Goal: Task Accomplishment & Management: Use online tool/utility

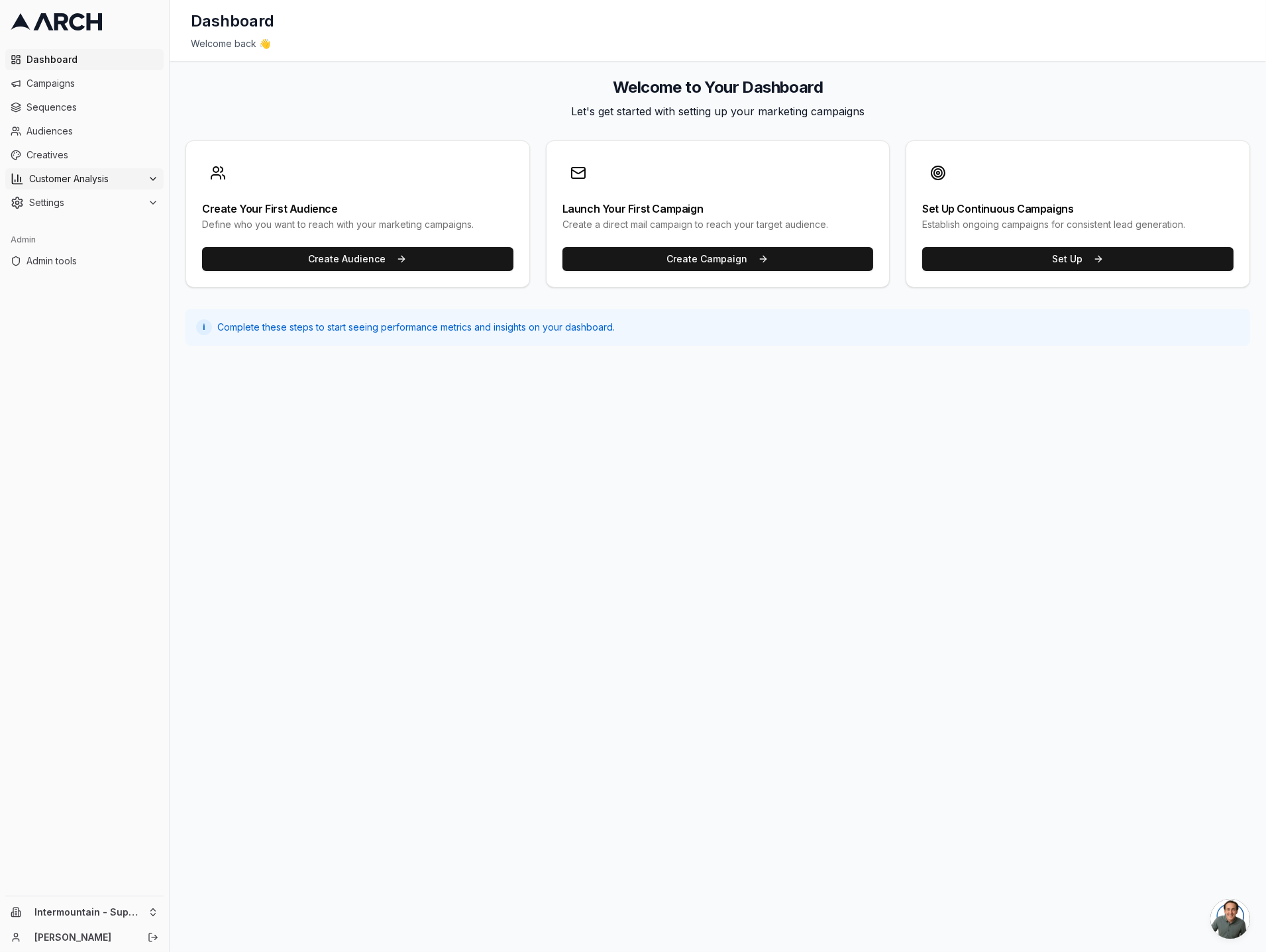
click at [135, 177] on span "Customer Analysis" at bounding box center [86, 179] width 113 height 13
click at [100, 104] on span "Sequences" at bounding box center [92, 107] width 132 height 13
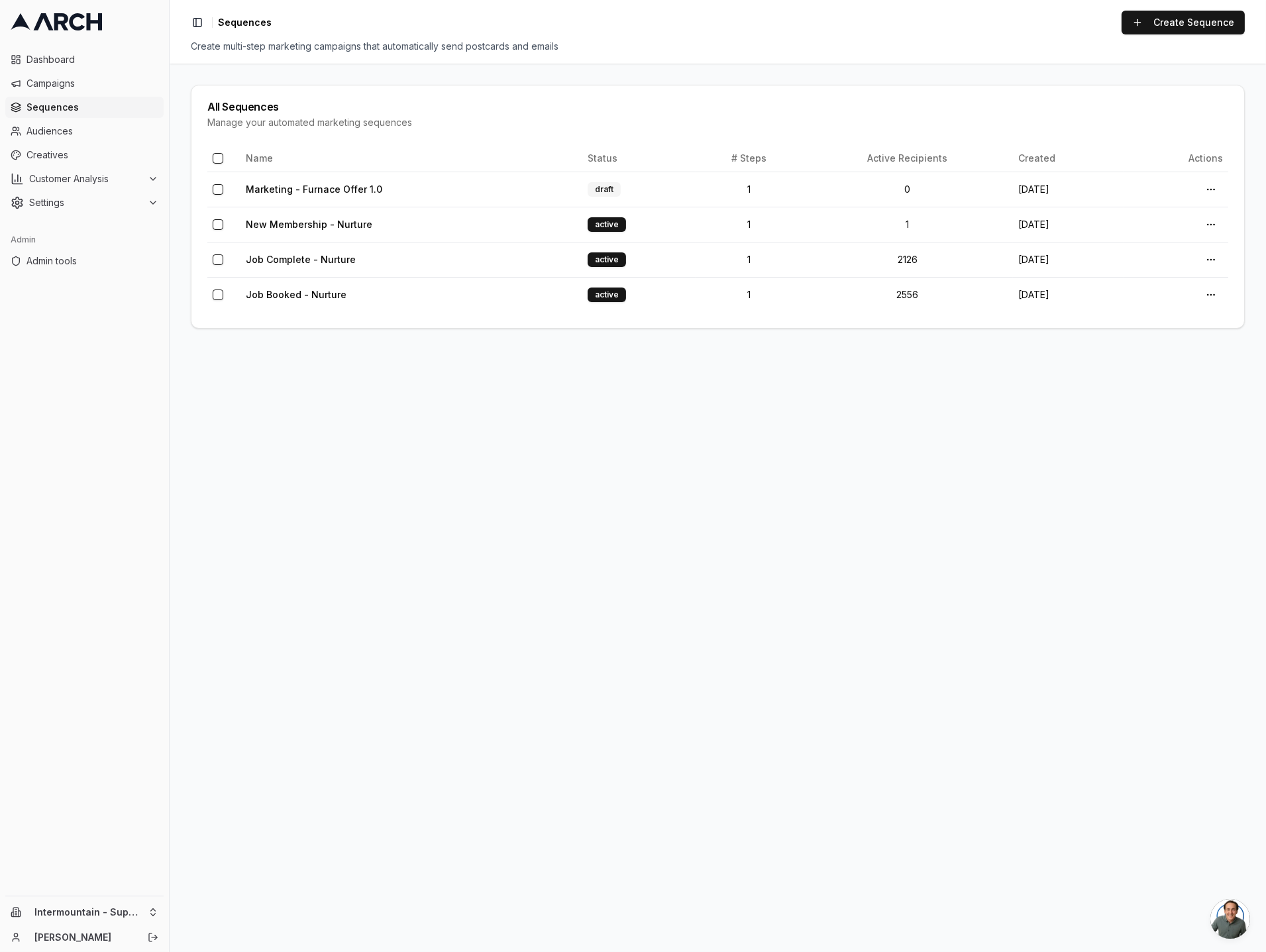
click at [332, 430] on main "All Sequences Manage your automated marketing sequences Name Status # Steps Act…" at bounding box center [718, 508] width 1096 height 889
click at [312, 189] on link "Marketing - Furnace Offer 1.0" at bounding box center [315, 189] width 137 height 11
click at [147, 913] on html "Dashboard Campaigns Sequences Audiences Creatives Customer Analysis Settings Ad…" at bounding box center [633, 476] width 1266 height 952
click at [218, 703] on input "text" at bounding box center [253, 707] width 120 height 27
type input "intermoun"
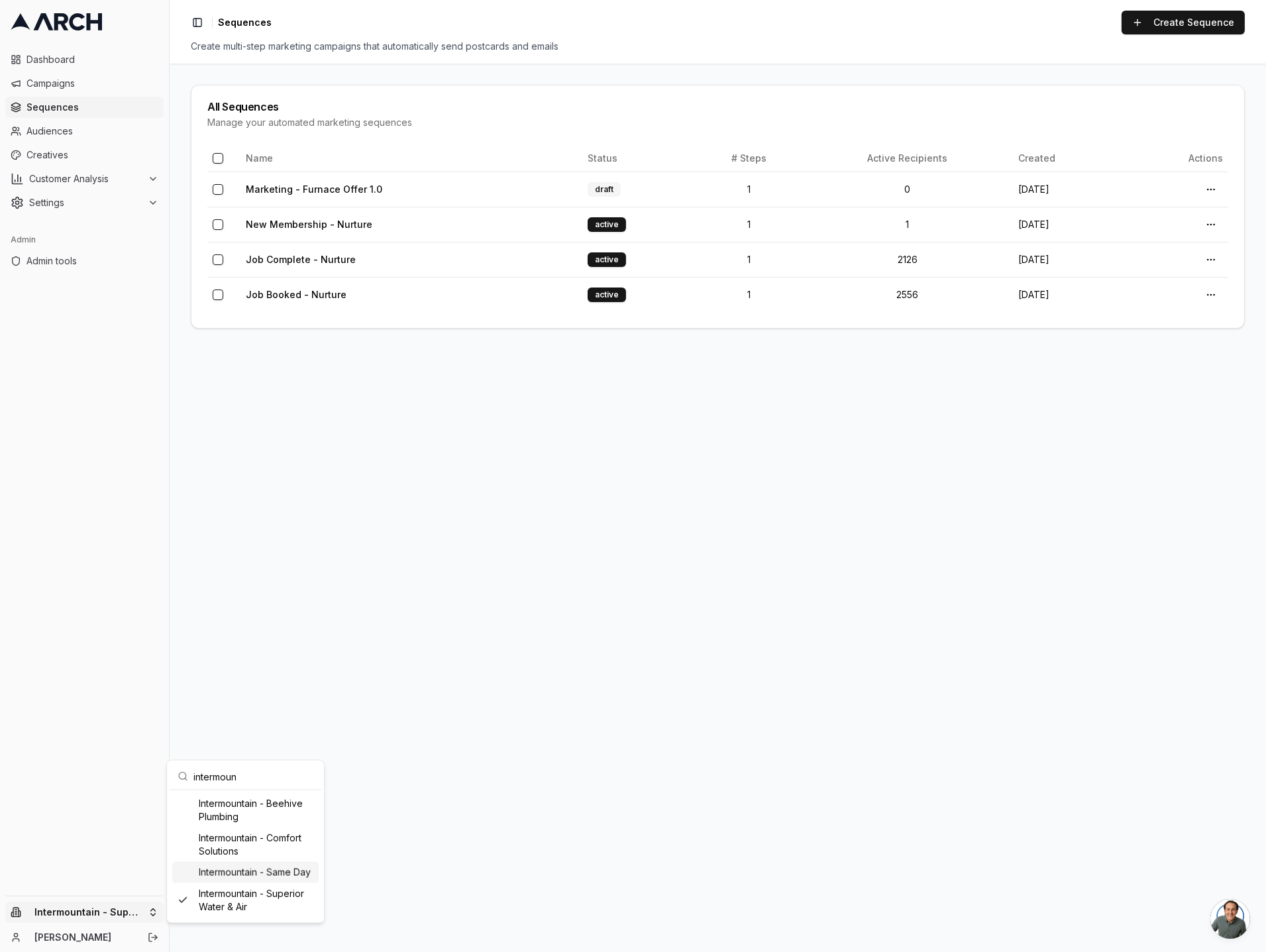
click at [240, 877] on div "Intermountain - Same Day" at bounding box center [245, 872] width 147 height 22
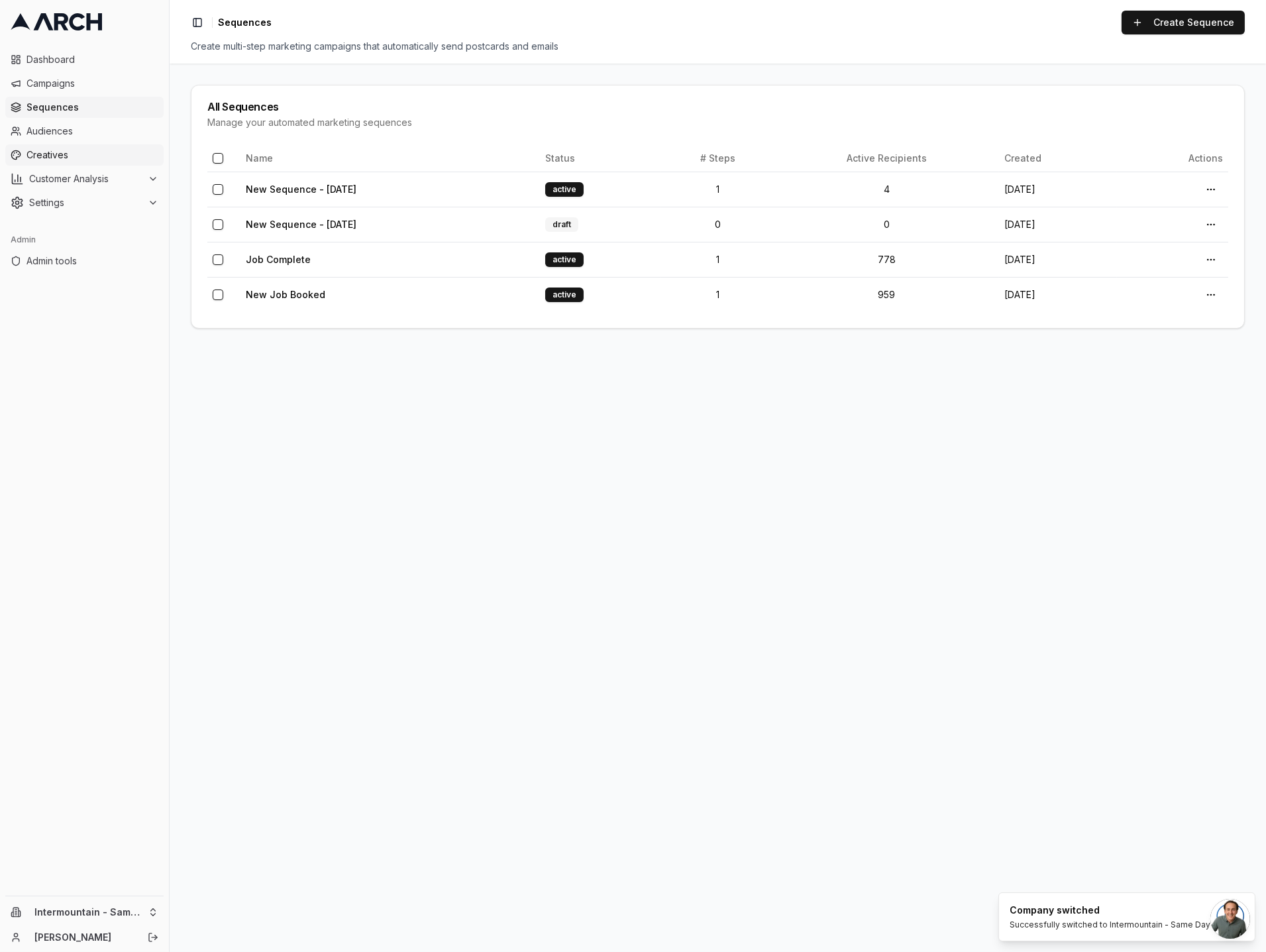
click at [90, 146] on link "Creatives" at bounding box center [84, 155] width 158 height 22
